Goal: Browse casually

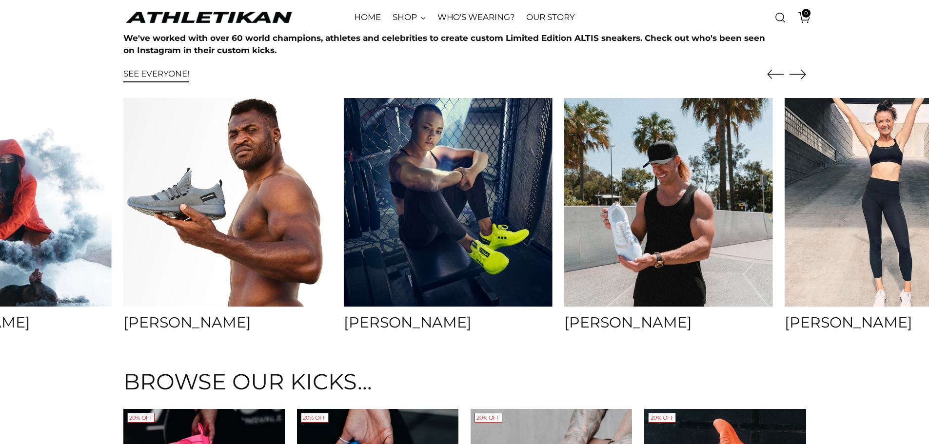
scroll to position [3805, 0]
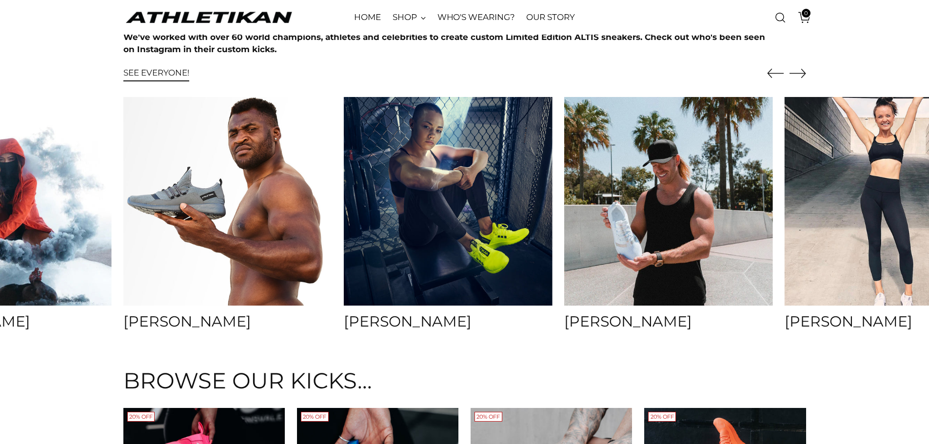
click at [891, 129] on img at bounding box center [888, 201] width 219 height 219
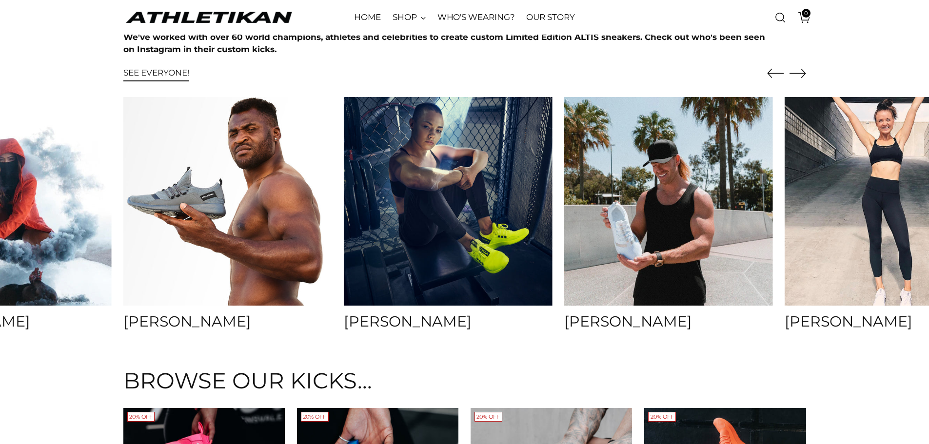
click at [861, 320] on h4 "[PERSON_NAME]" at bounding box center [889, 322] width 209 height 16
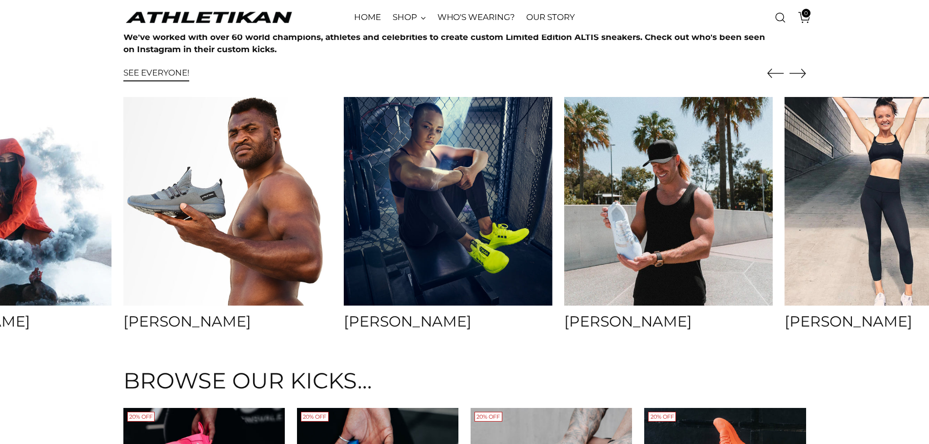
click at [878, 204] on img at bounding box center [888, 201] width 219 height 219
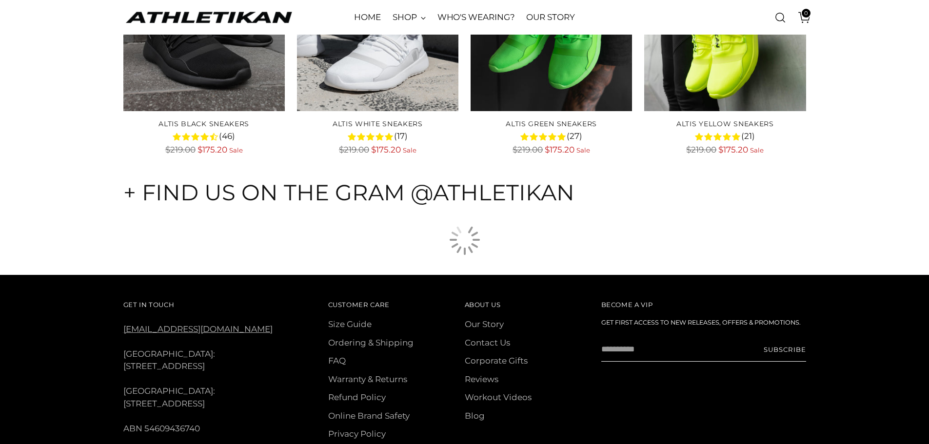
scroll to position [4575, 0]
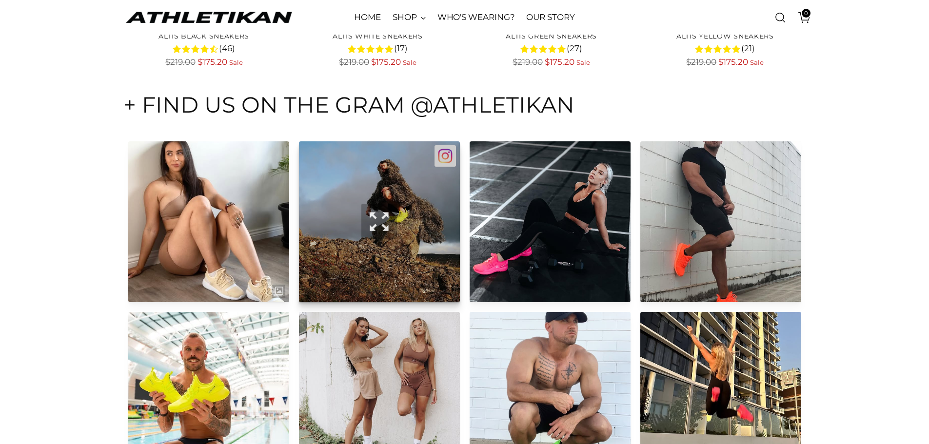
click at [379, 216] on span "Open in popup view" at bounding box center [379, 222] width 36 height 36
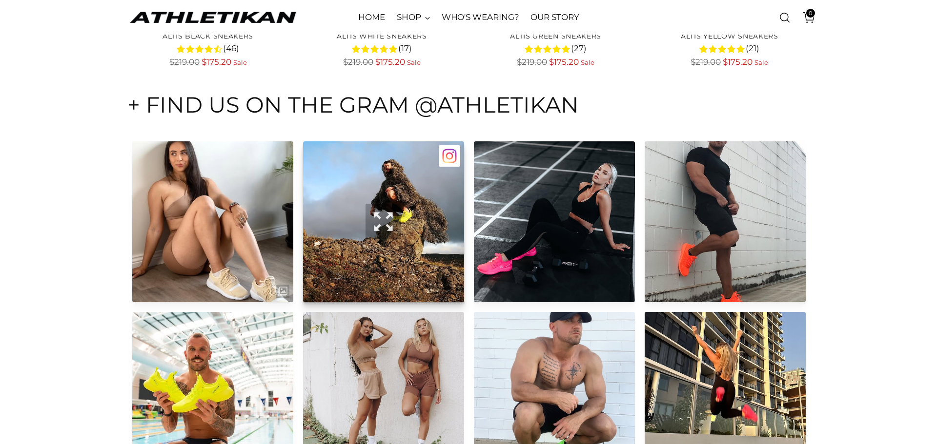
scroll to position [4579, 0]
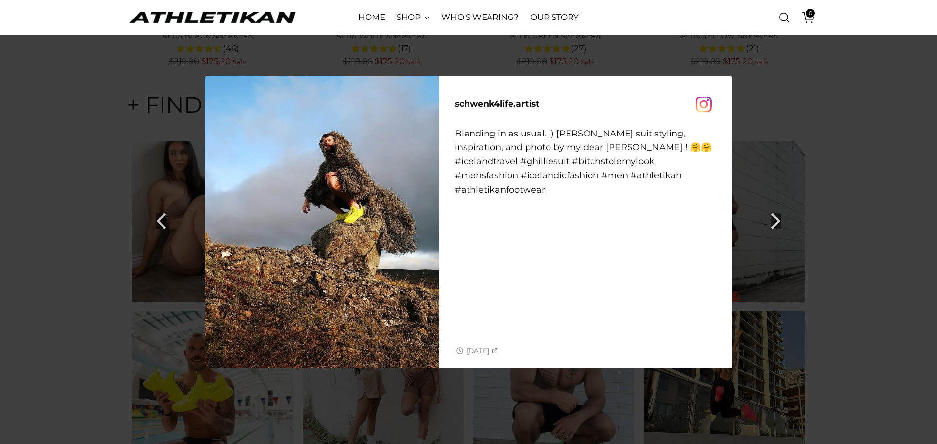
click at [774, 222] on icon "Next" at bounding box center [774, 221] width 17 height 17
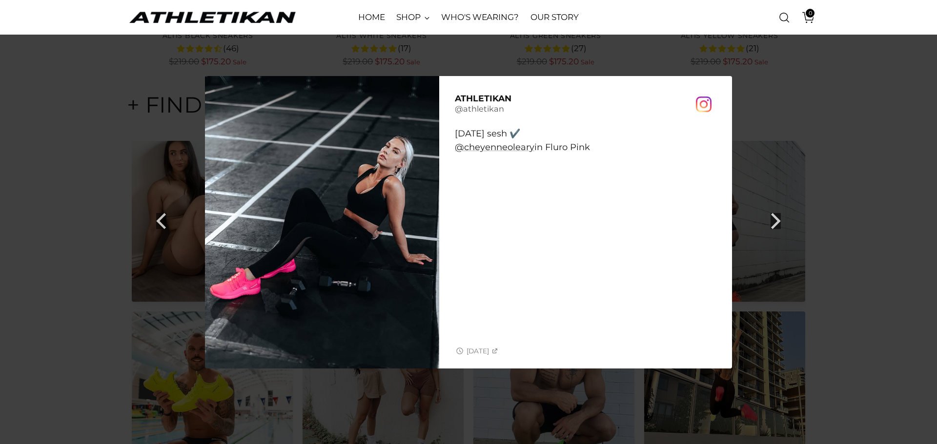
click at [774, 222] on icon "Next" at bounding box center [774, 221] width 17 height 17
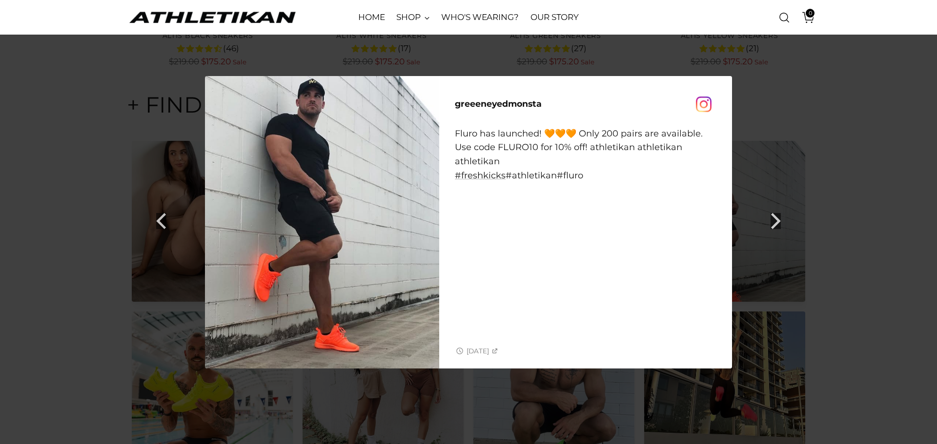
click at [774, 222] on icon "Next" at bounding box center [774, 221] width 17 height 17
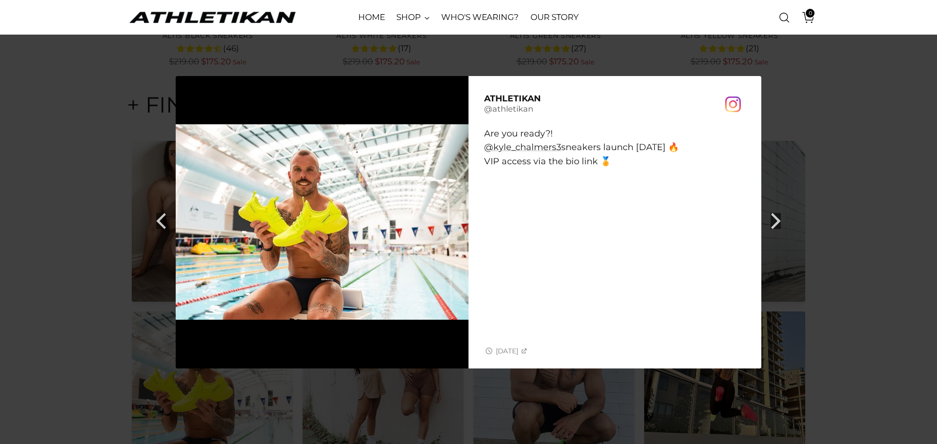
click at [774, 222] on icon "Next" at bounding box center [774, 221] width 17 height 17
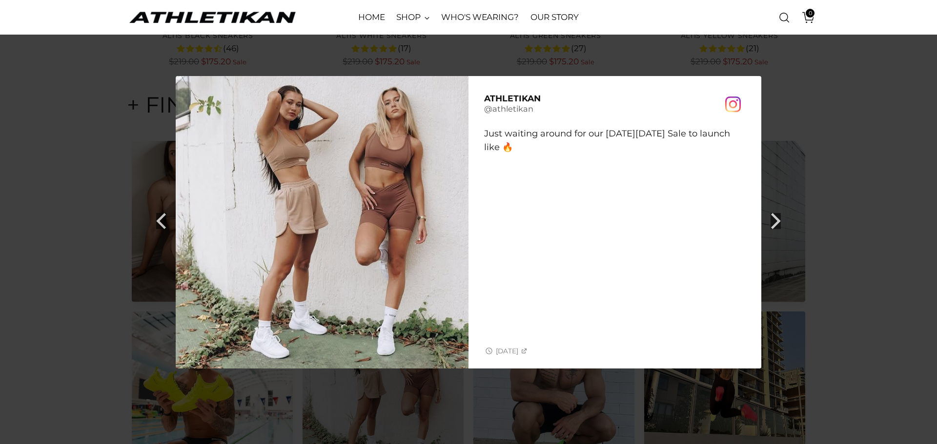
click at [774, 222] on icon "Next" at bounding box center [774, 221] width 17 height 17
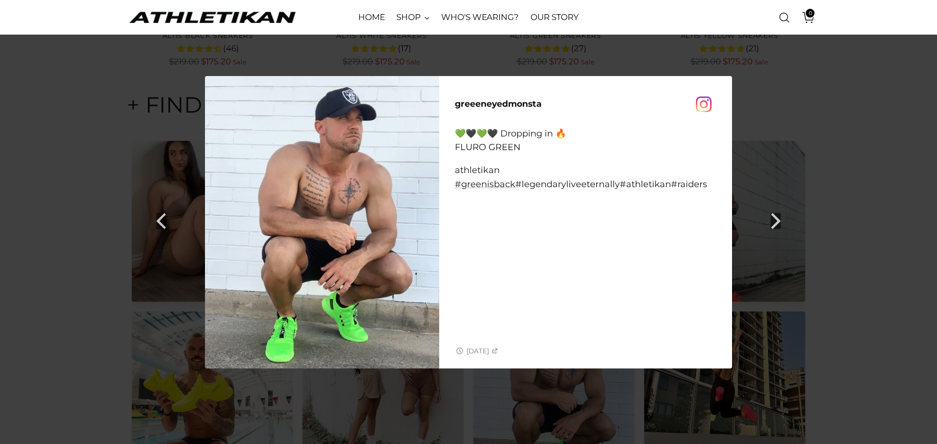
click at [774, 222] on icon "Next" at bounding box center [774, 221] width 17 height 17
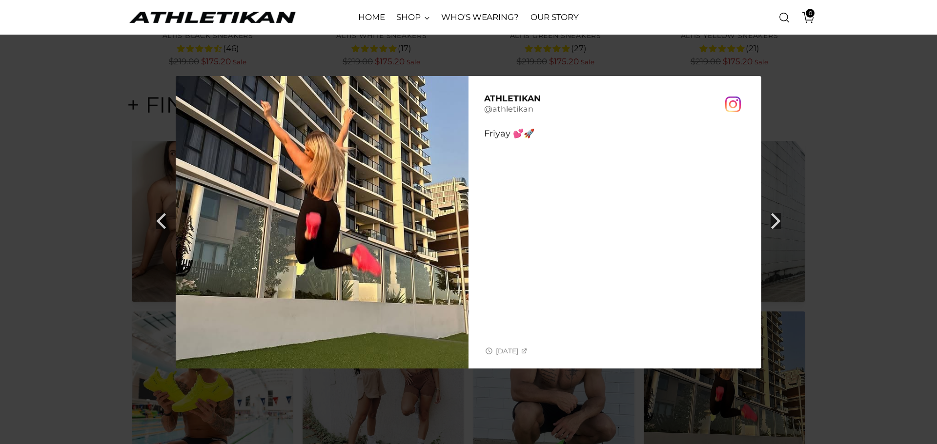
click at [774, 222] on icon "Next" at bounding box center [774, 221] width 17 height 17
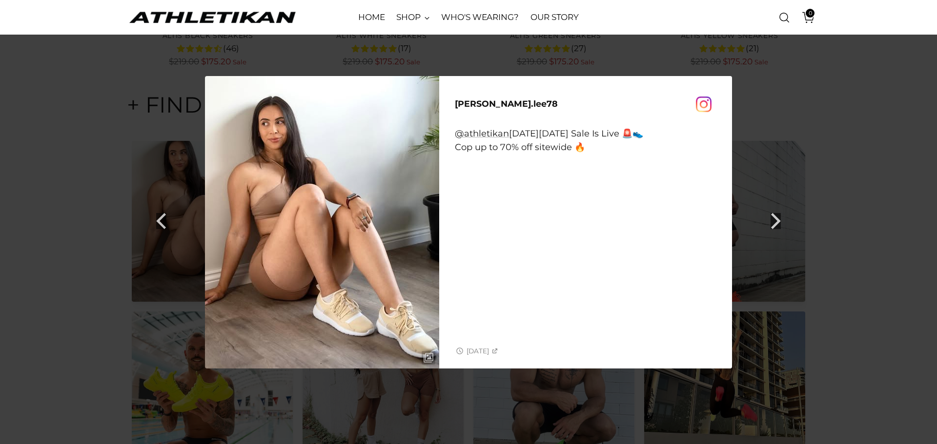
click at [774, 222] on icon "Next" at bounding box center [774, 221] width 17 height 17
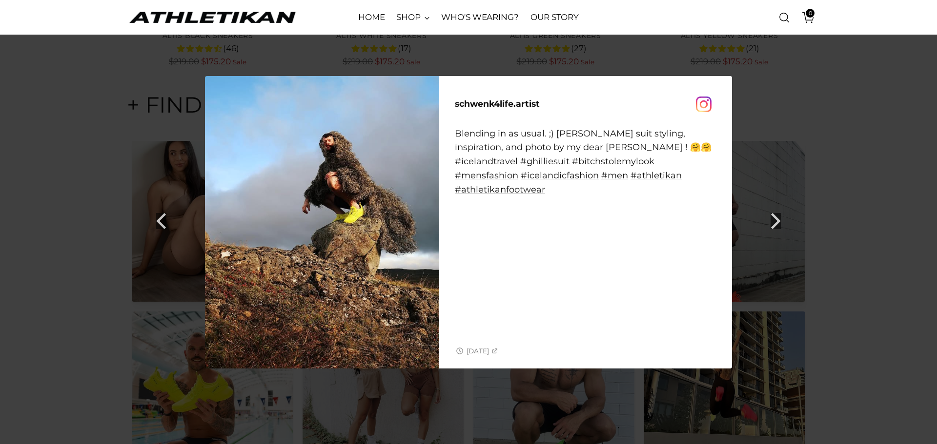
click at [774, 222] on icon "Next" at bounding box center [774, 221] width 17 height 17
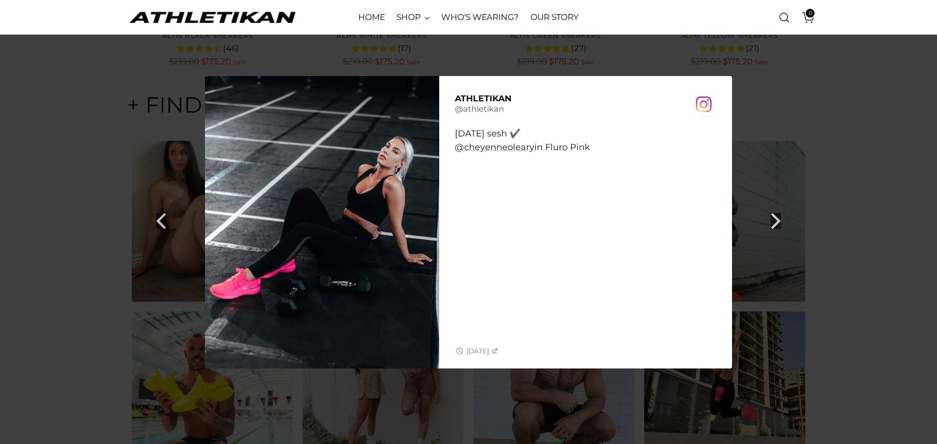
click at [818, 168] on div at bounding box center [468, 222] width 937 height 444
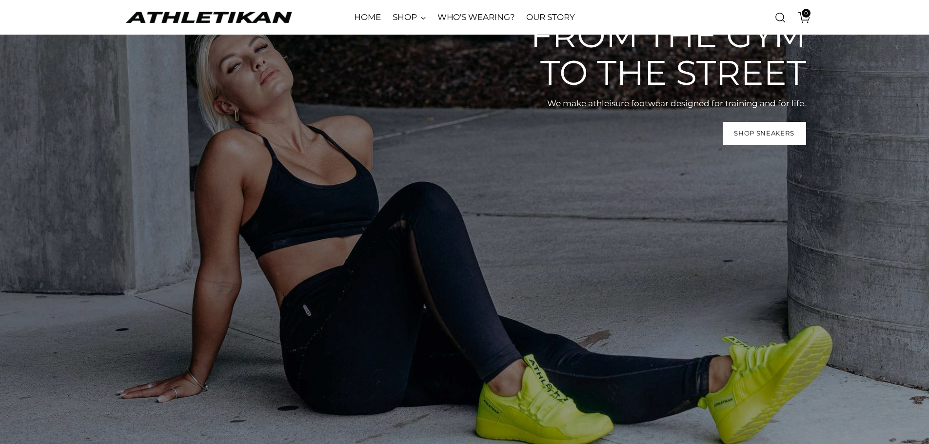
scroll to position [0, 0]
